Goal: Task Accomplishment & Management: Use online tool/utility

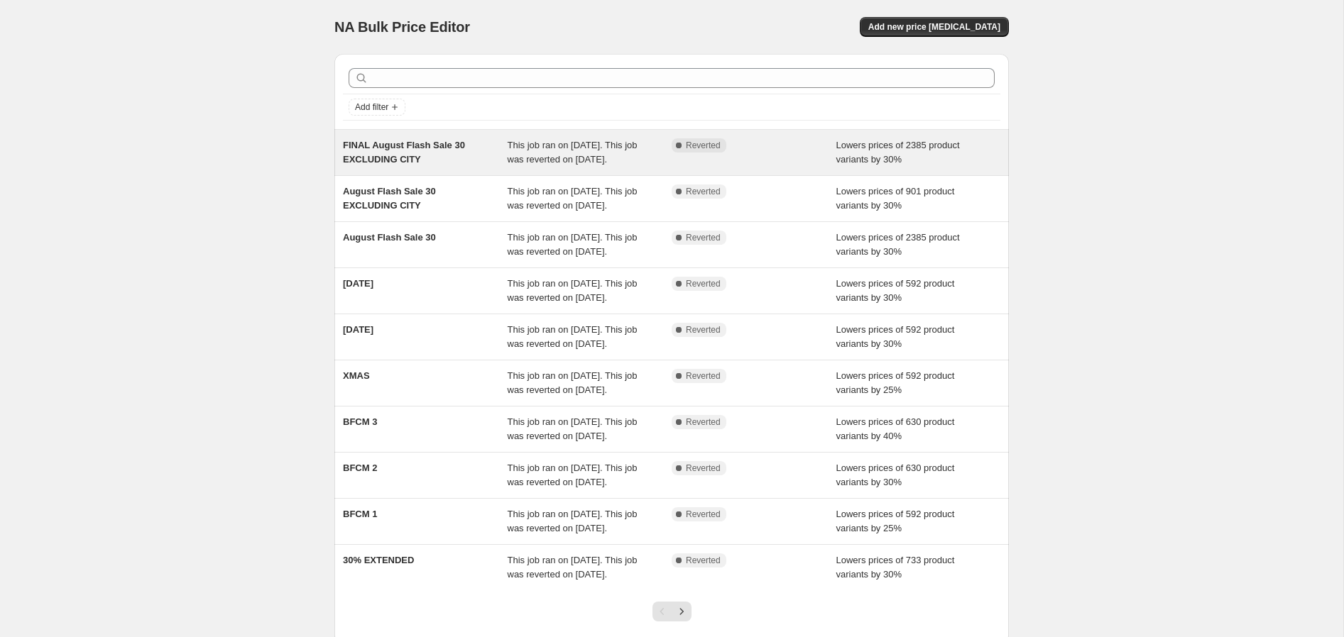
click at [980, 167] on div "Lowers prices of 2385 product variants by 30%" at bounding box center [918, 152] width 165 height 28
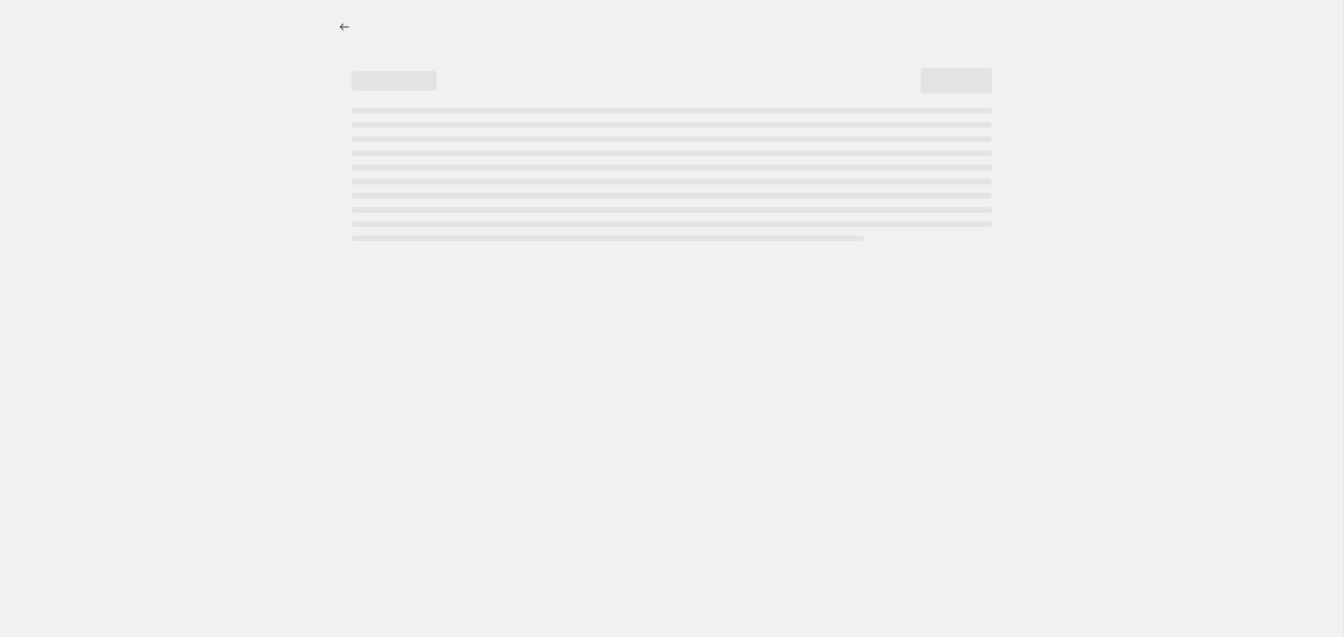
select select "percentage"
select select "not_equal"
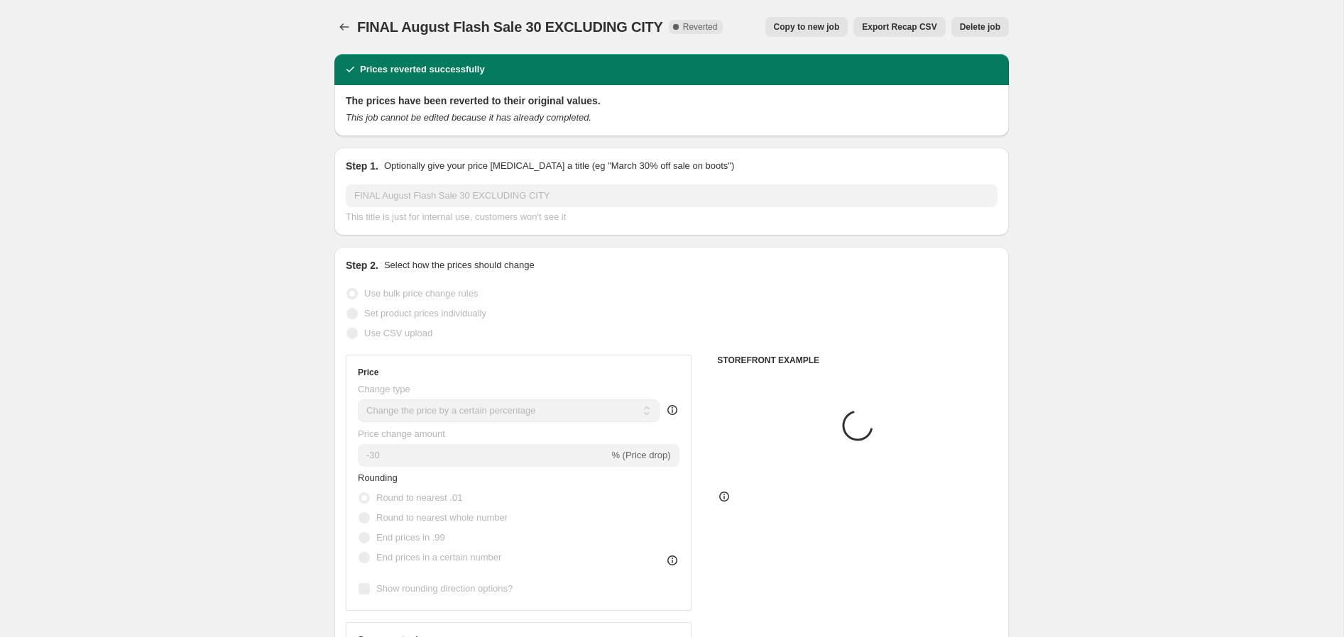
select select "collection"
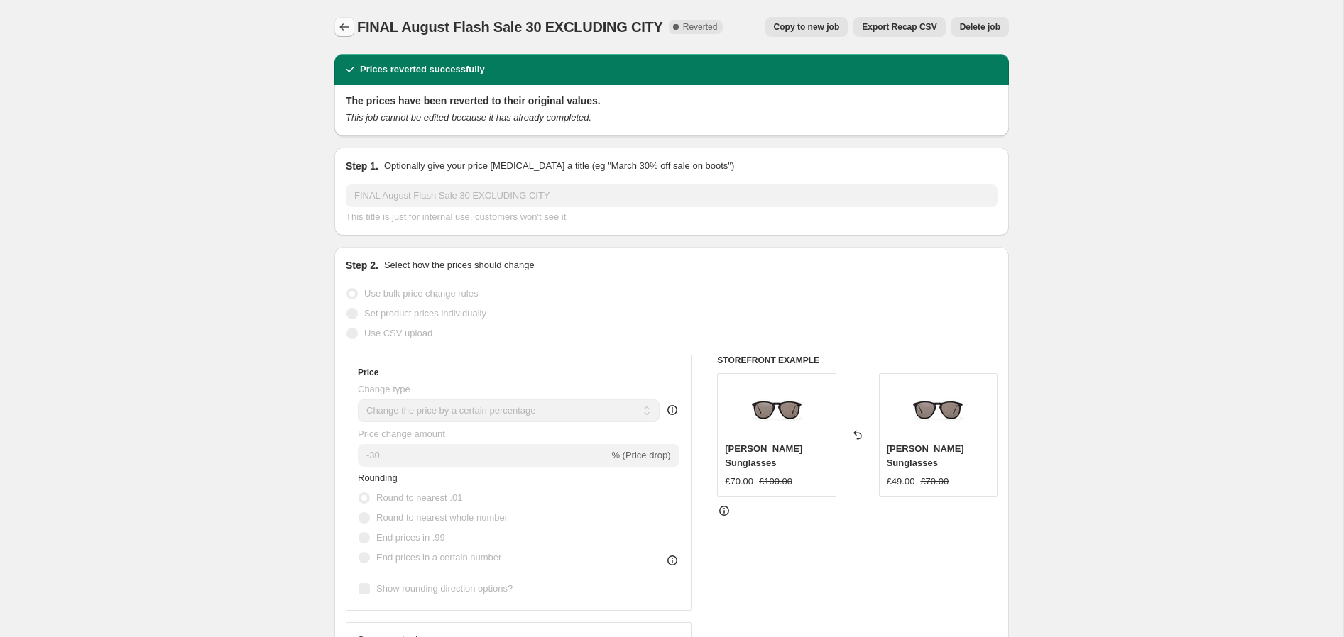
click at [351, 24] on icon "Price change jobs" at bounding box center [344, 27] width 14 height 14
